Goal: Information Seeking & Learning: Learn about a topic

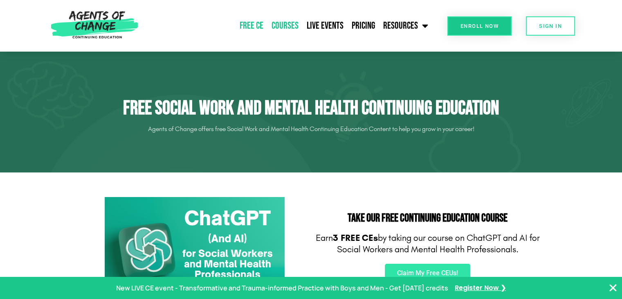
click at [291, 28] on link "Courses" at bounding box center [285, 26] width 35 height 20
